Goal: Find specific page/section: Find specific page/section

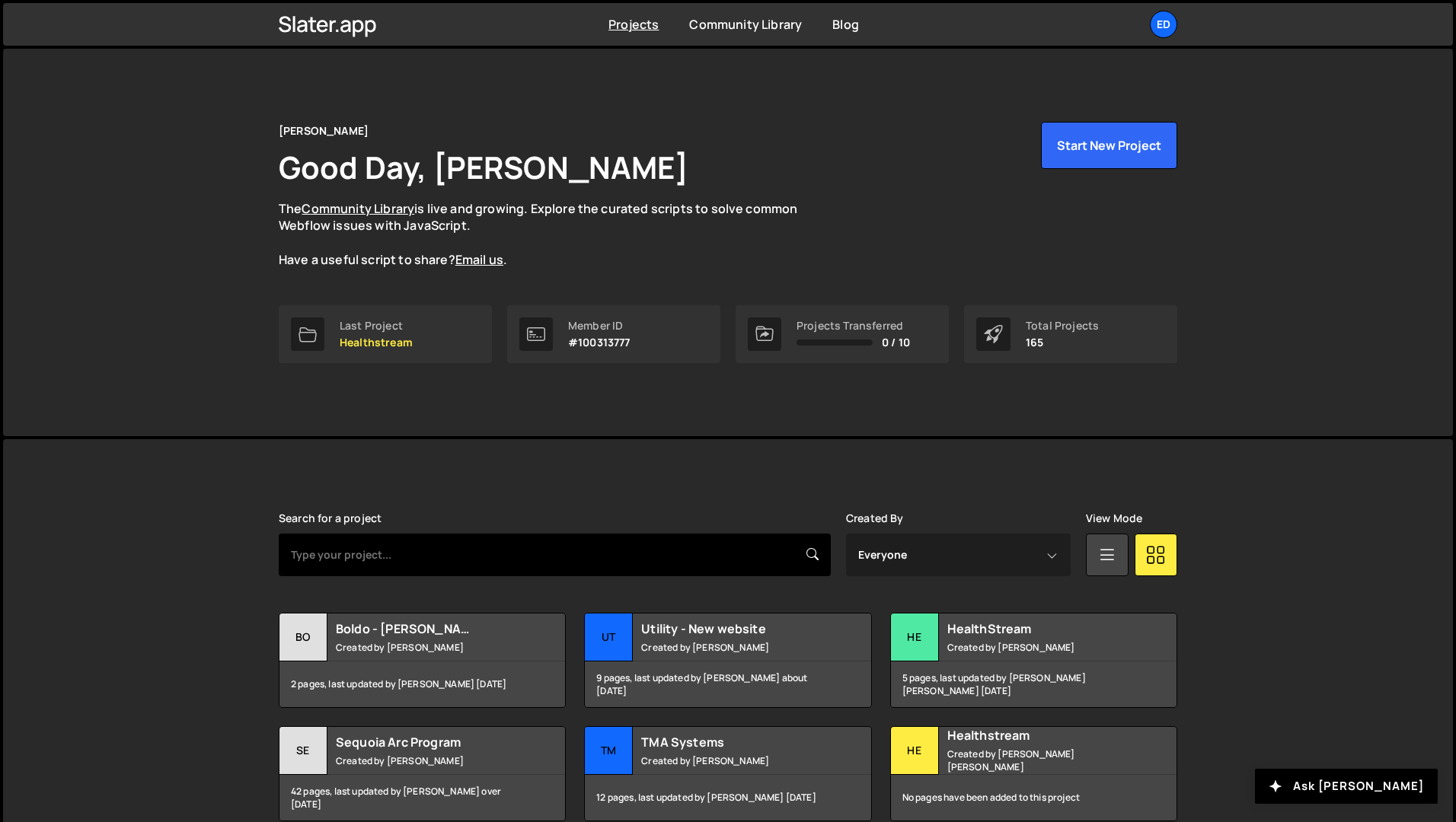
click at [429, 541] on input "text" at bounding box center [555, 555] width 552 height 43
type input "medialab"
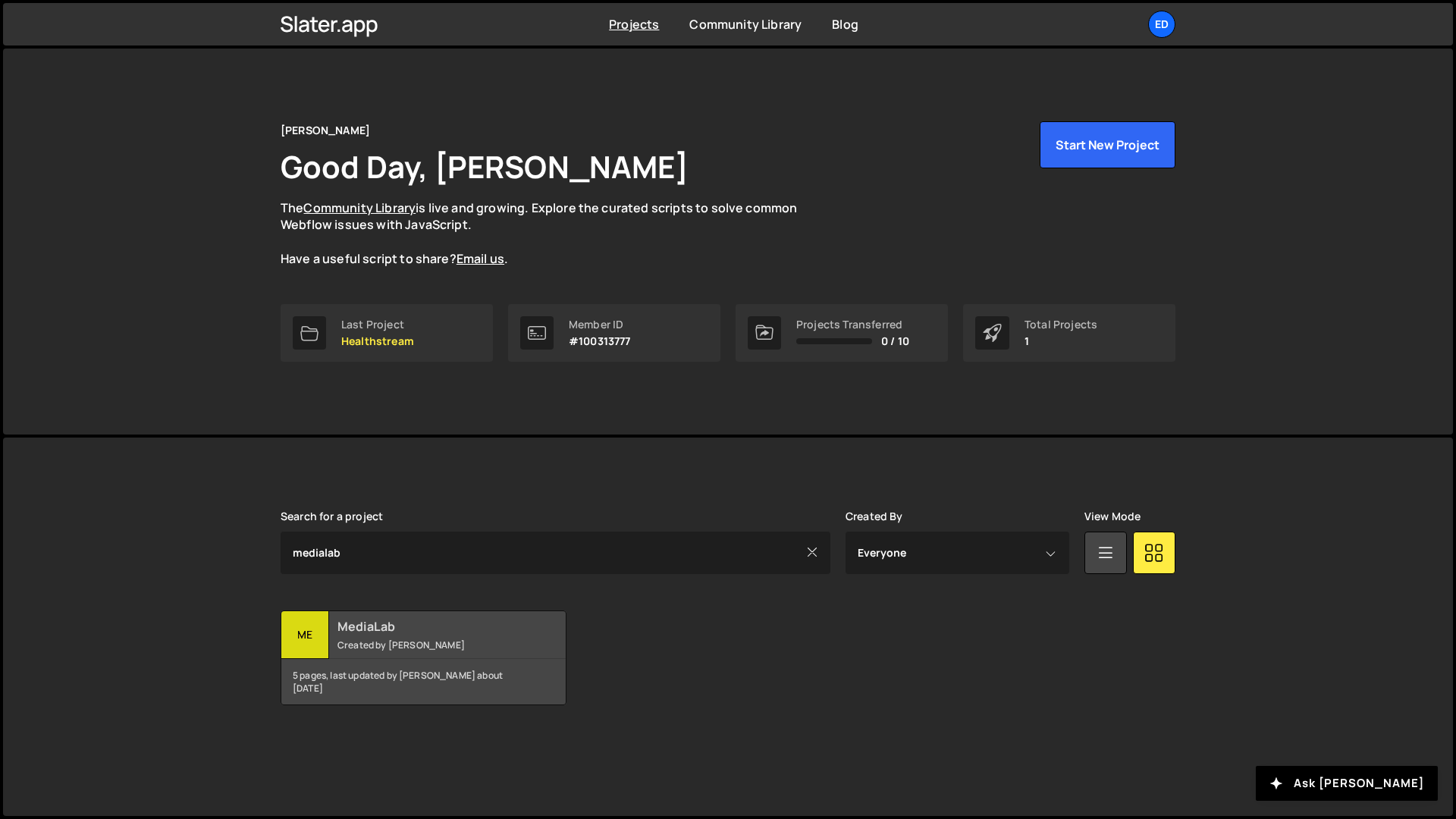
click at [358, 660] on div "5 pages, last updated by Berno Mare about 1 year ago" at bounding box center [423, 682] width 284 height 45
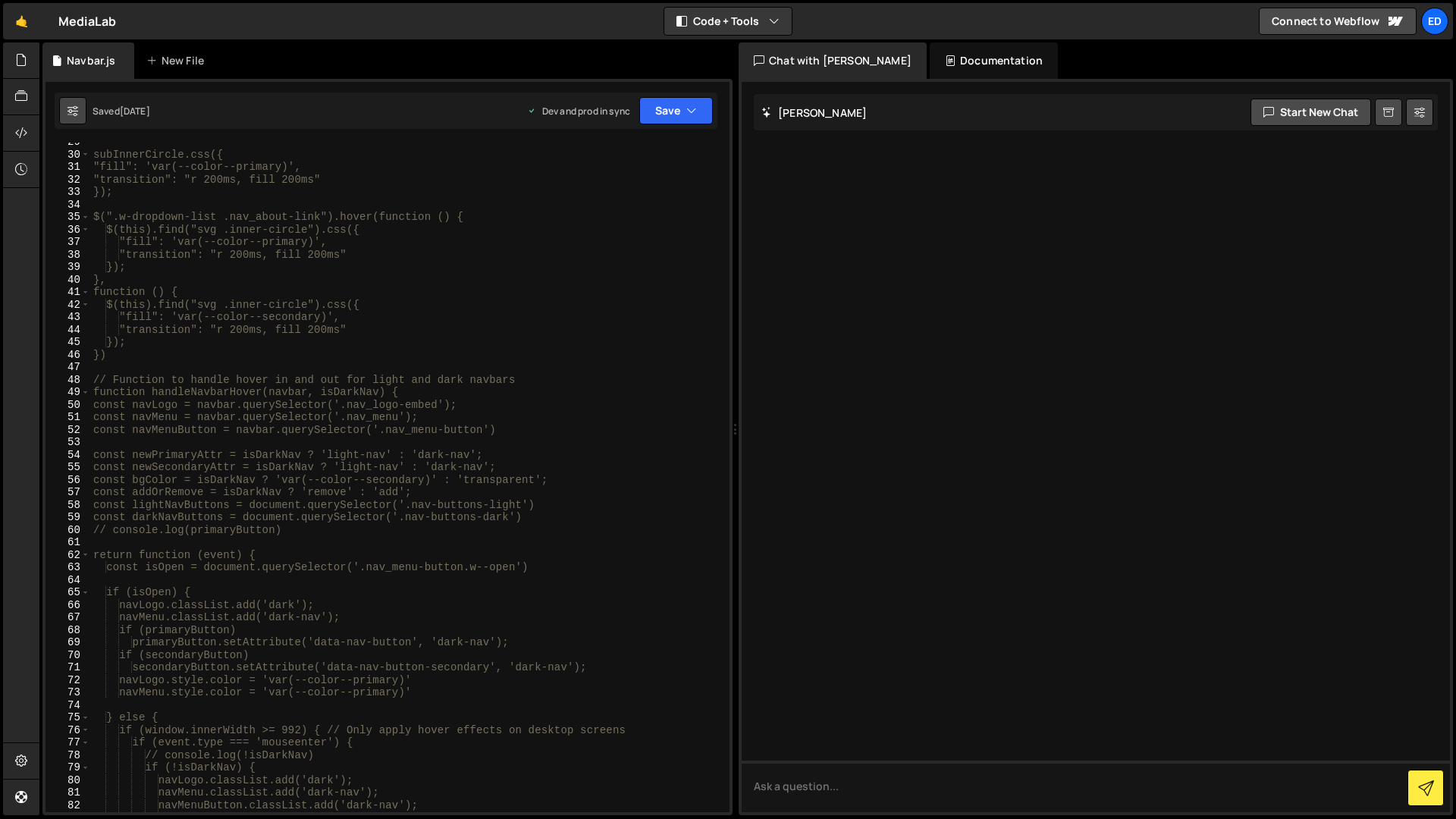
scroll to position [382, 0]
click at [18, 89] on icon at bounding box center [21, 96] width 12 height 17
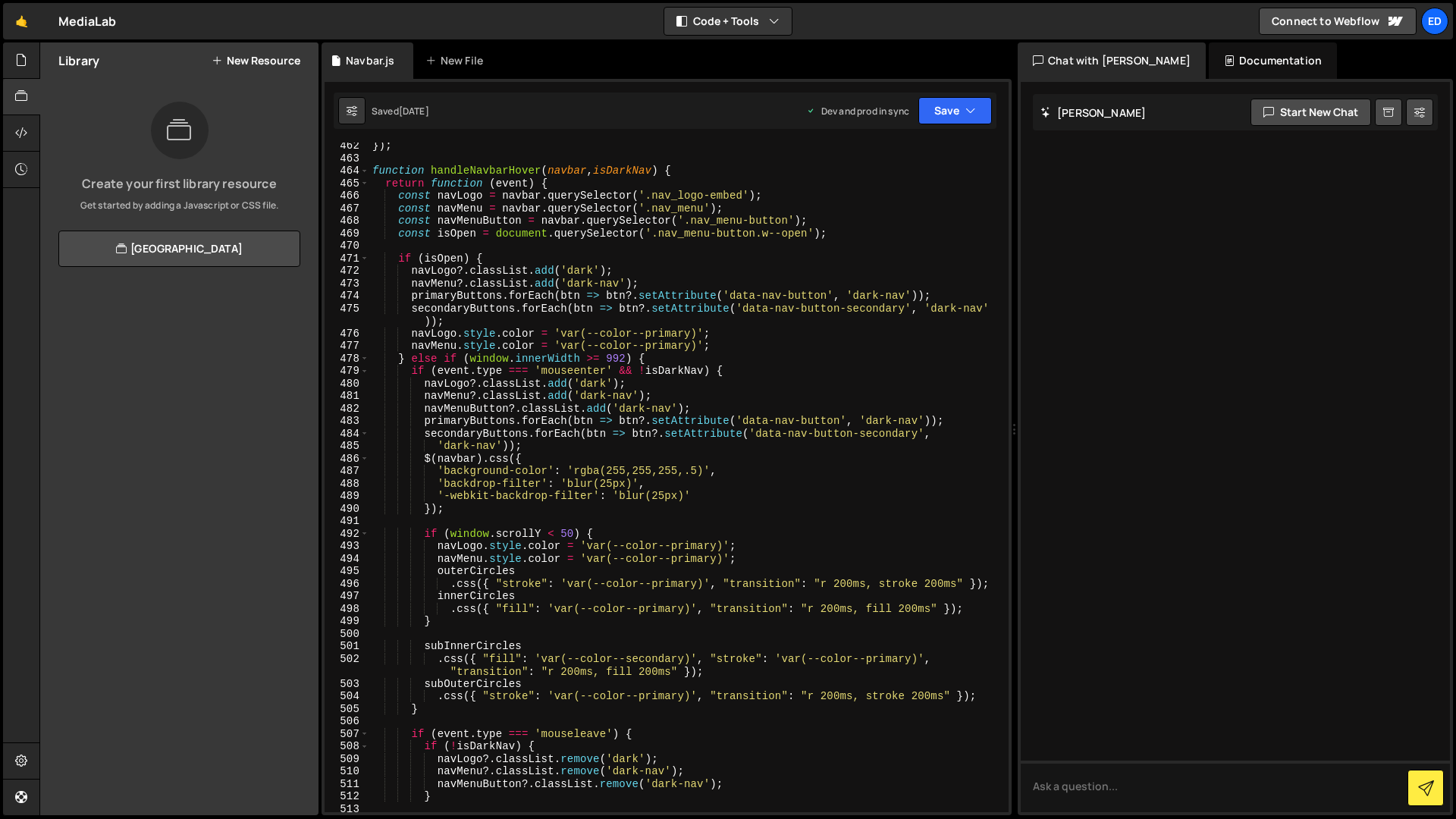
scroll to position [5871, 0]
